Goal: Transaction & Acquisition: Purchase product/service

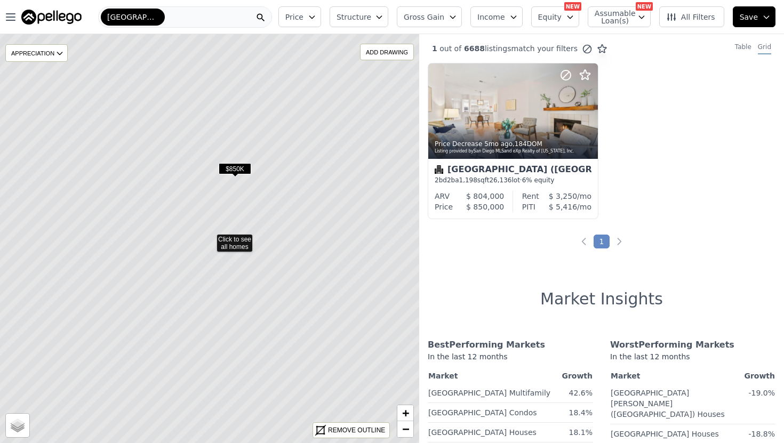
click at [230, 165] on span "$850K" at bounding box center [235, 168] width 33 height 11
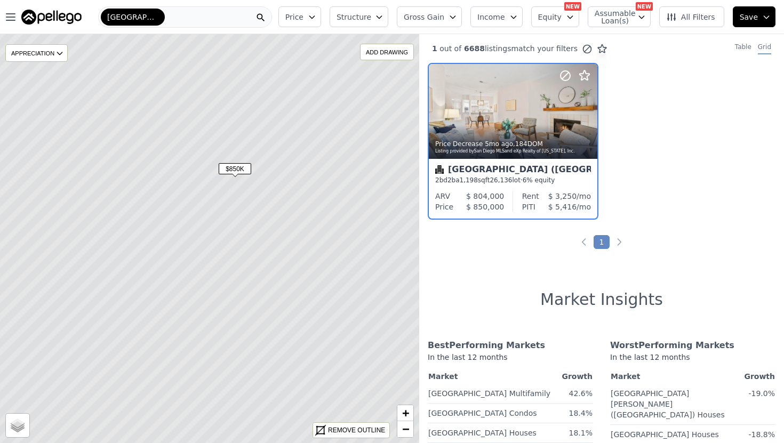
click at [203, 12] on div "[GEOGRAPHIC_DATA]" at bounding box center [185, 16] width 174 height 21
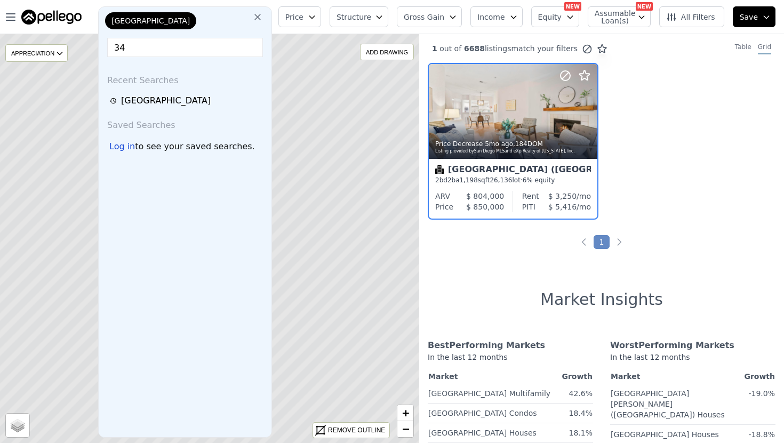
type input "3"
click at [473, 160] on div "San Diego (North Hills) 2 bd 2 ba 1,198 sqft 26,136 lot · 6% equity" at bounding box center [513, 175] width 169 height 32
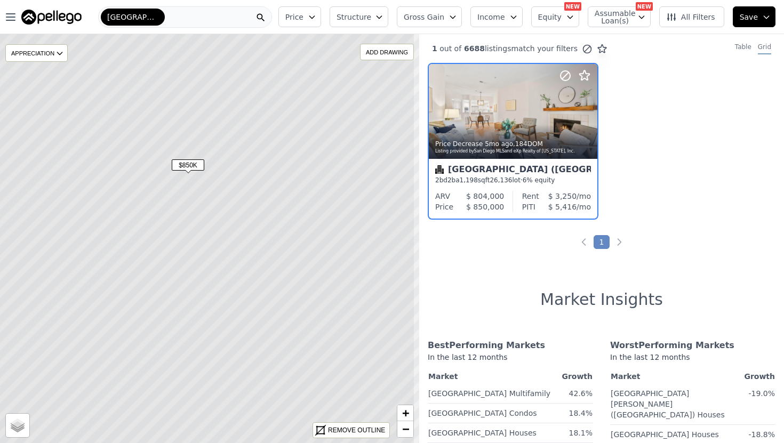
drag, startPoint x: 327, startPoint y: 207, endPoint x: 262, endPoint y: 180, distance: 70.6
click at [262, 180] on icon at bounding box center [162, 234] width 505 height 493
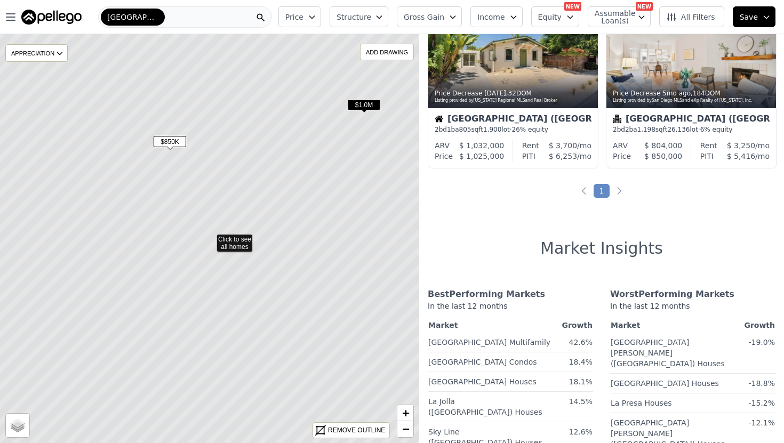
scroll to position [50, 0]
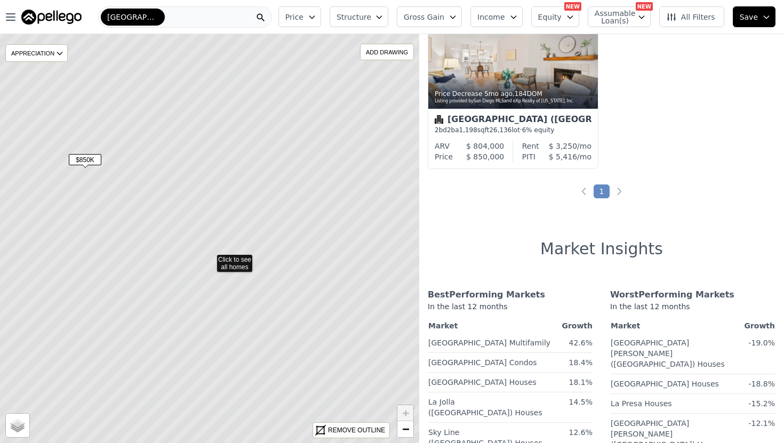
drag, startPoint x: 249, startPoint y: 152, endPoint x: 249, endPoint y: 172, distance: 20.3
click at [249, 172] on icon at bounding box center [209, 258] width 505 height 493
click at [224, 196] on icon at bounding box center [209, 238] width 505 height 493
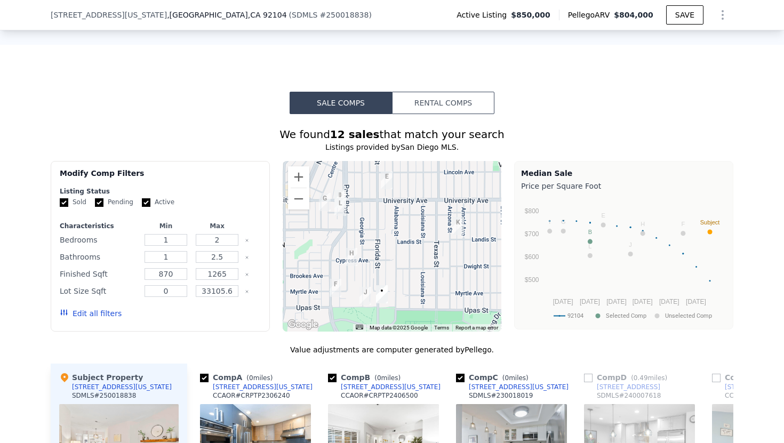
scroll to position [932, 0]
